Goal: Transaction & Acquisition: Purchase product/service

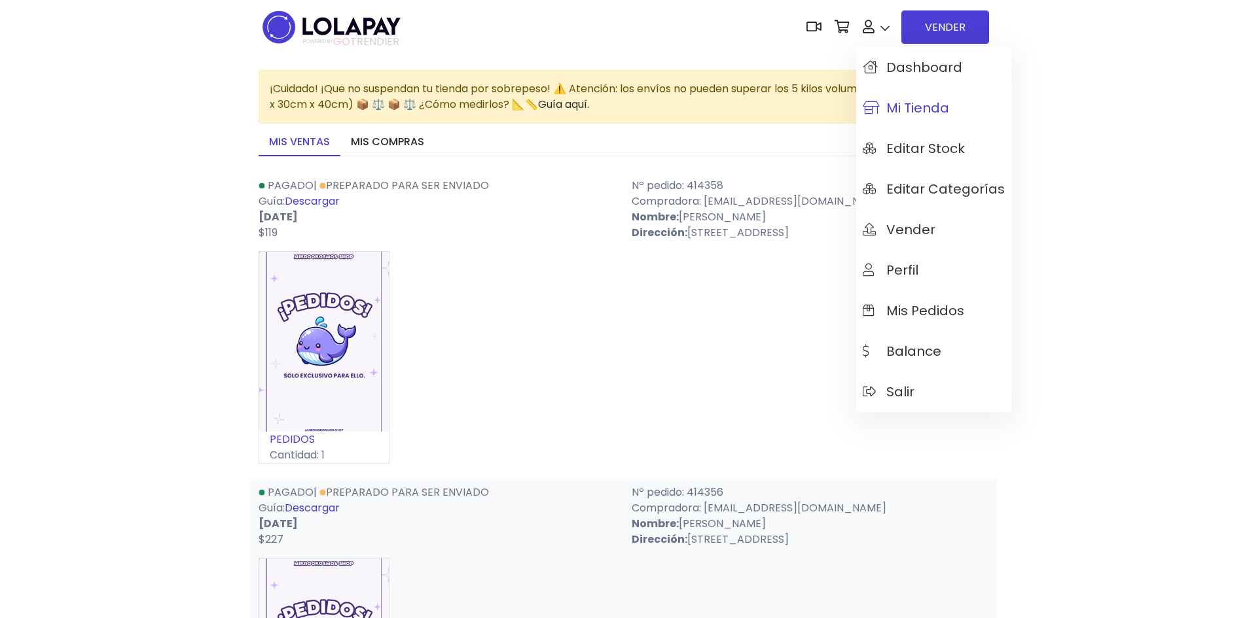
click at [906, 103] on span "Mi tienda" at bounding box center [906, 108] width 86 height 14
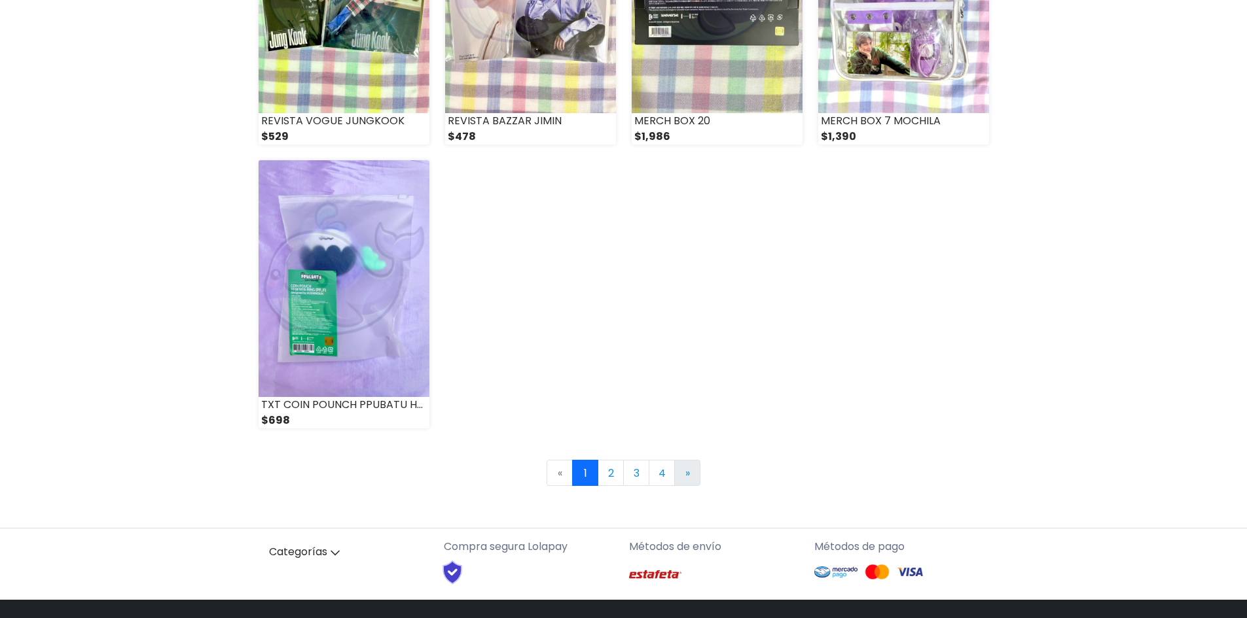
scroll to position [1798, 0]
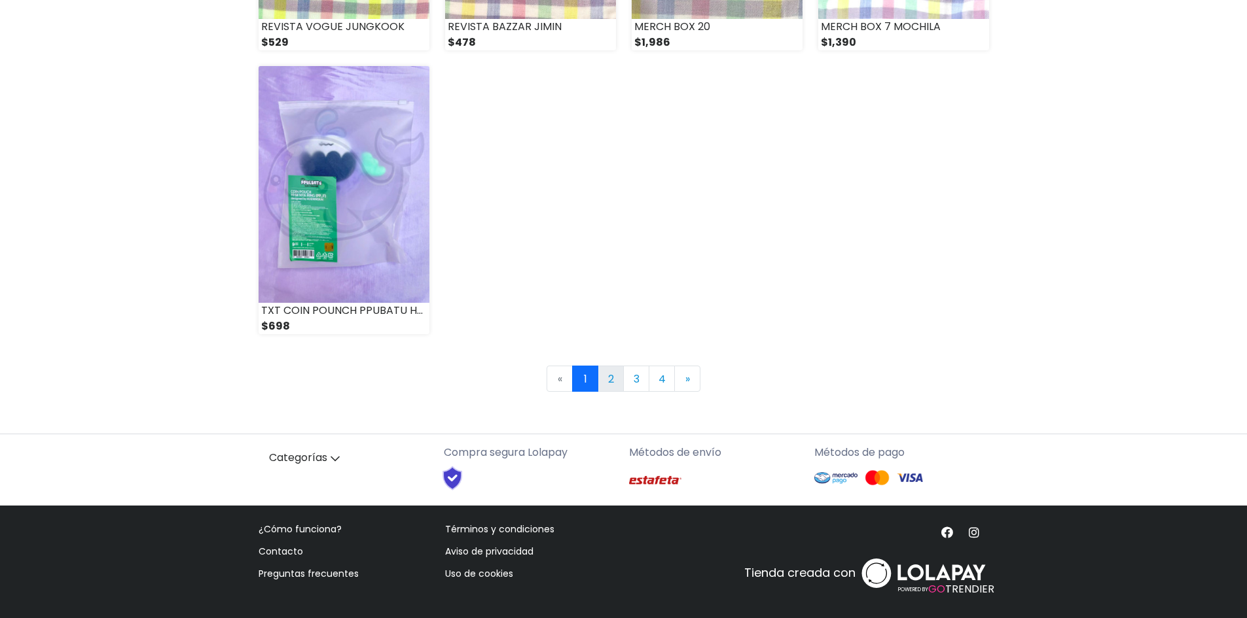
click at [615, 376] on link "2" at bounding box center [610, 379] width 26 height 26
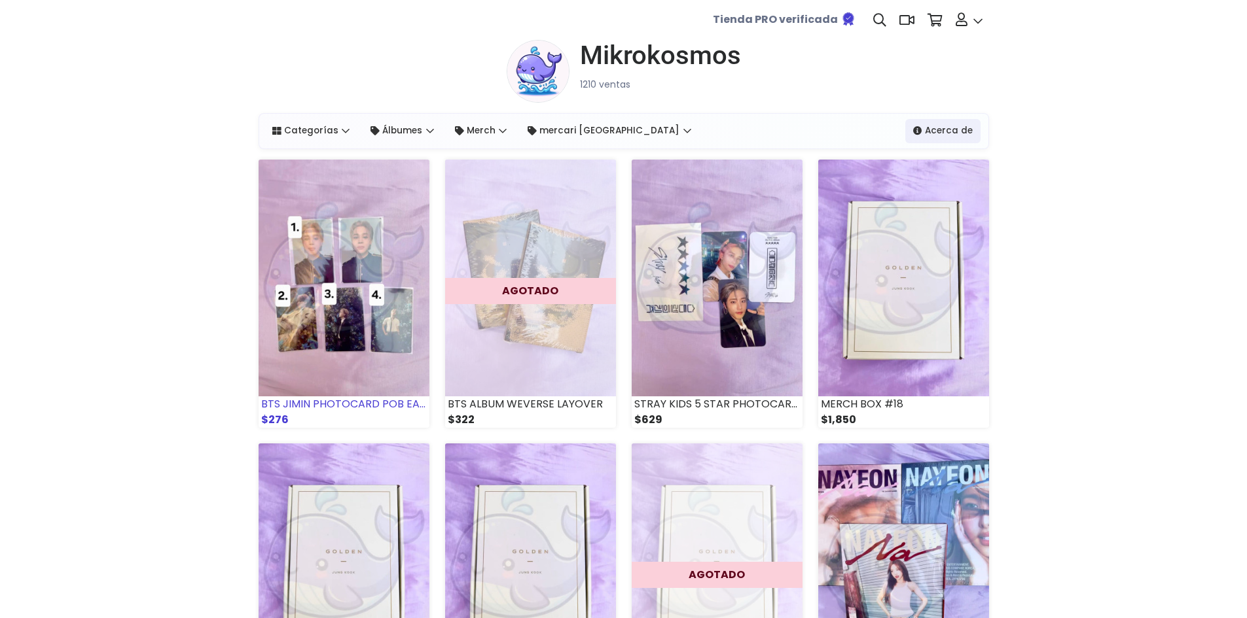
click at [365, 270] on img at bounding box center [343, 278] width 171 height 237
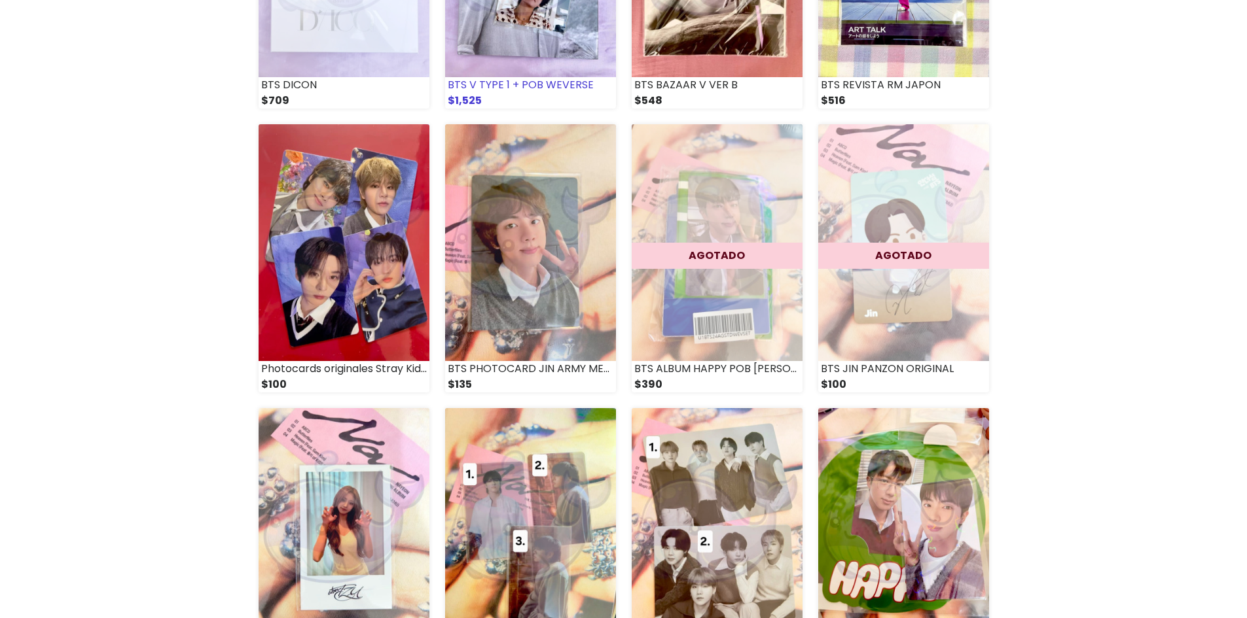
scroll to position [982, 0]
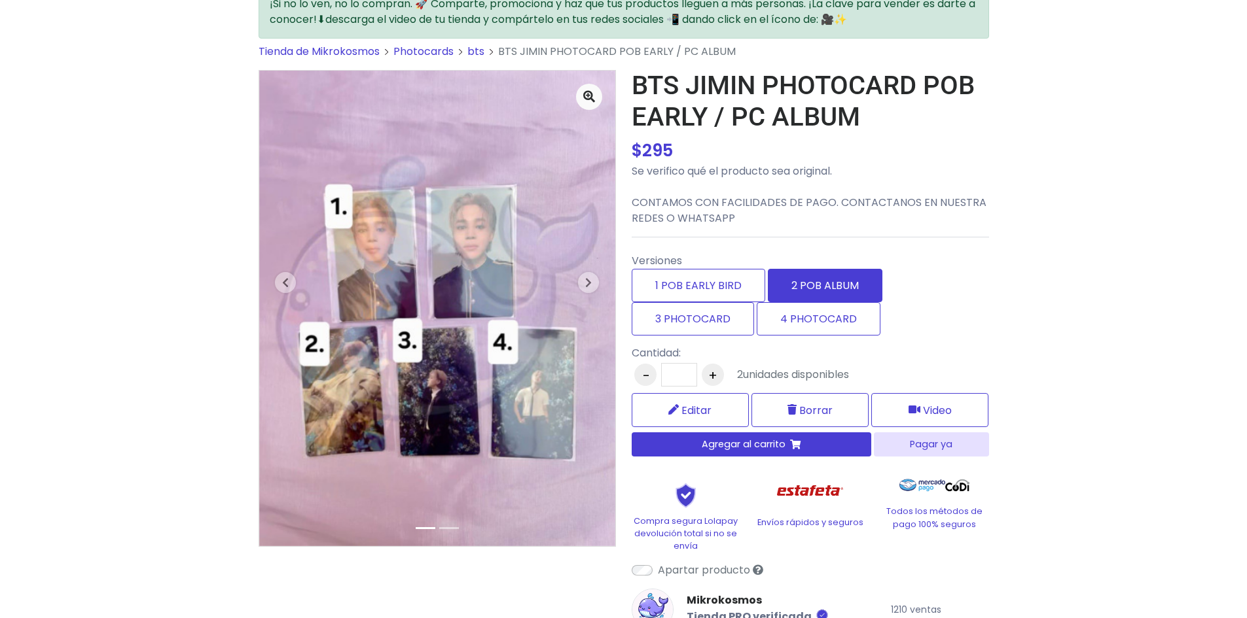
scroll to position [65, 0]
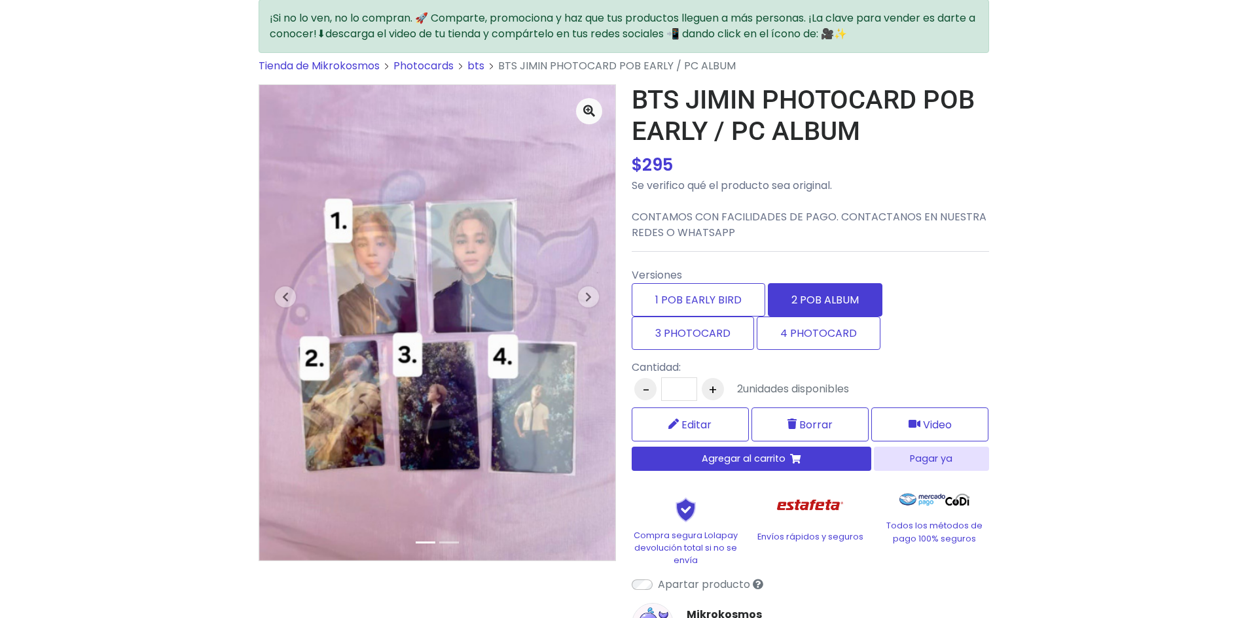
click at [839, 291] on label "2 POB ALBUM" at bounding box center [825, 299] width 115 height 33
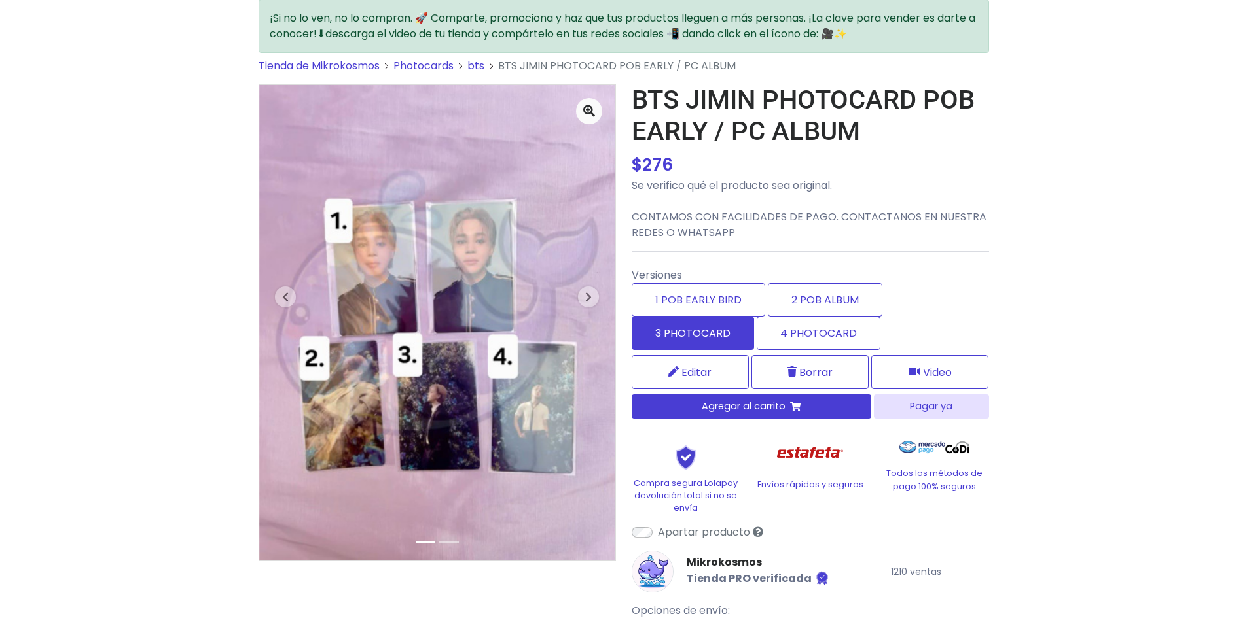
click at [730, 342] on label "3 PHOTOCARD" at bounding box center [693, 333] width 122 height 33
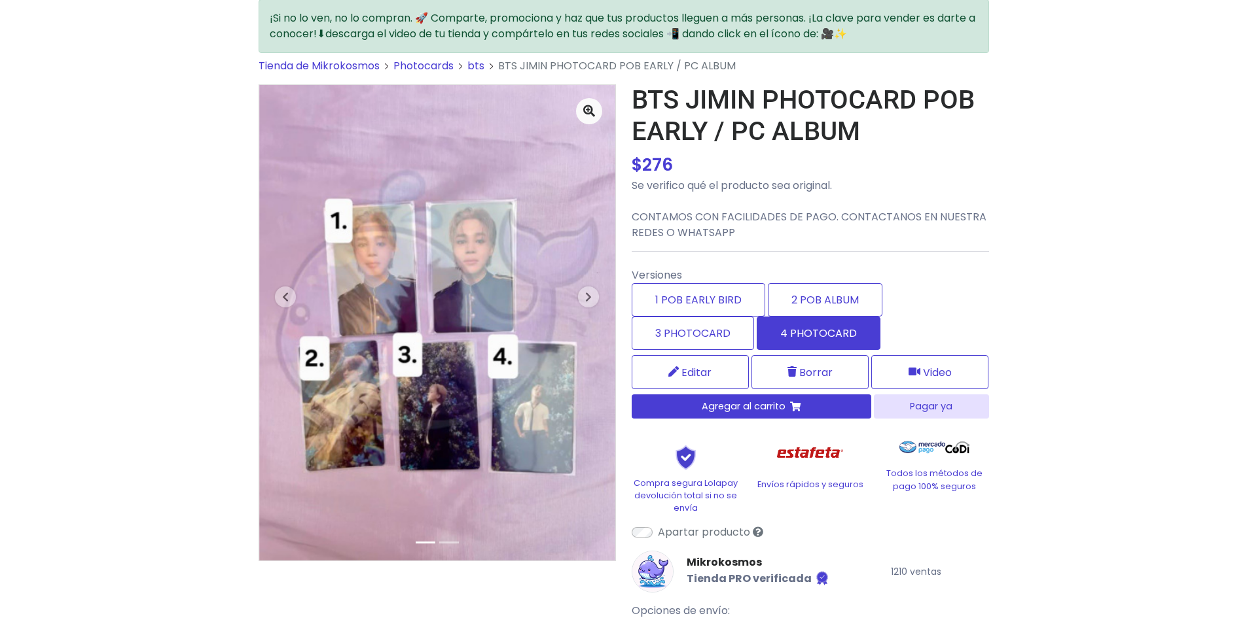
click at [815, 342] on label "4 PHOTOCARD" at bounding box center [818, 333] width 124 height 33
